Goal: Information Seeking & Learning: Learn about a topic

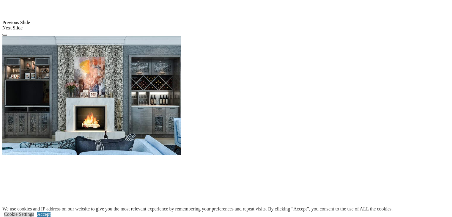
scroll to position [543, 0]
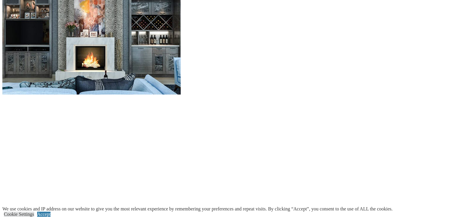
scroll to position [612, 0]
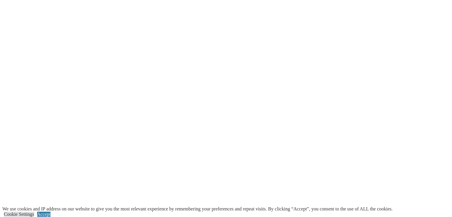
scroll to position [722, 0]
